Goal: Find specific page/section: Find specific page/section

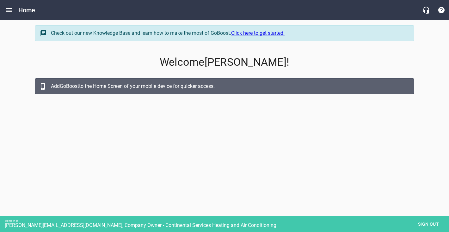
click at [426, 227] on span "Sign out" at bounding box center [428, 224] width 27 height 8
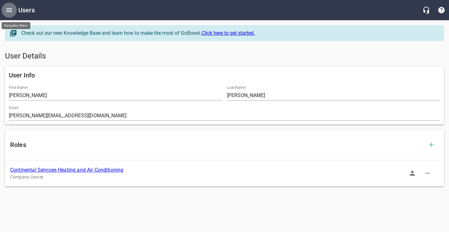
click at [10, 12] on icon "Open drawer" at bounding box center [9, 10] width 8 height 8
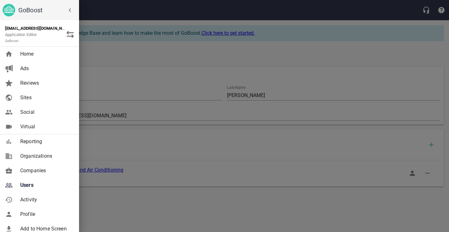
click at [167, 215] on div at bounding box center [224, 116] width 449 height 232
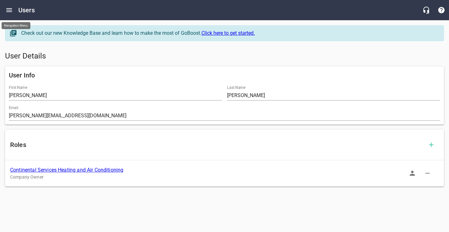
click at [7, 11] on icon "Open drawer" at bounding box center [9, 10] width 8 height 8
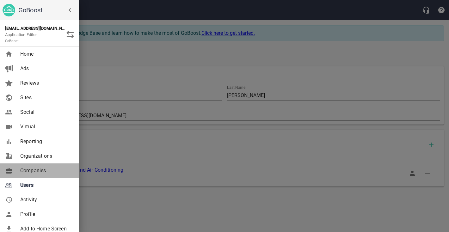
click at [27, 167] on span "Companies" at bounding box center [45, 171] width 51 height 8
